Goal: Transaction & Acquisition: Download file/media

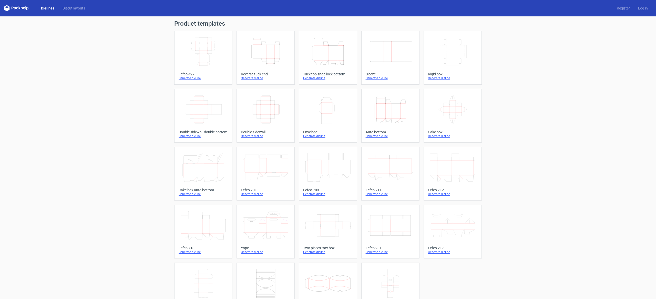
click at [327, 55] on icon "Height Depth Width" at bounding box center [327, 51] width 45 height 29
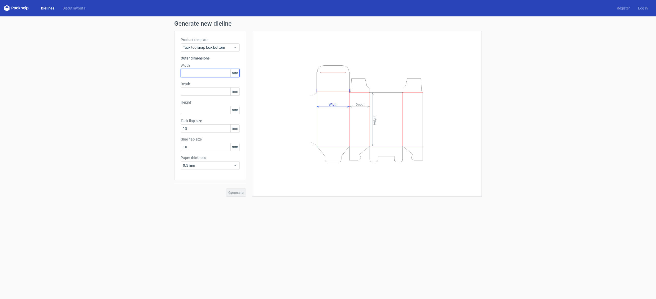
click at [197, 71] on input "text" at bounding box center [210, 73] width 59 height 8
type input "180"
type input "155"
type input "180"
click at [236, 189] on button "Generate" at bounding box center [236, 192] width 20 height 8
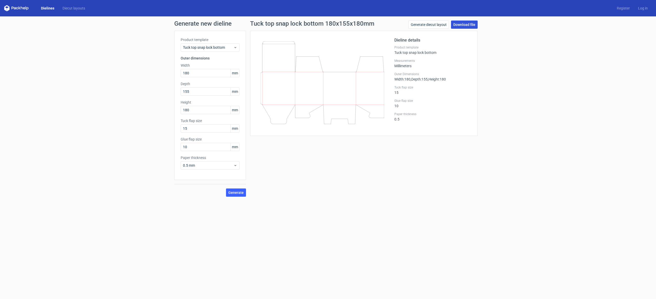
click at [462, 21] on link "Download file" at bounding box center [464, 24] width 27 height 8
